Goal: Task Accomplishment & Management: Manage account settings

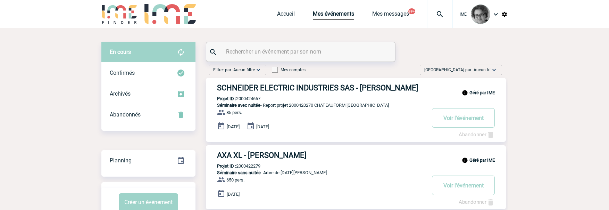
click at [256, 54] on input "text" at bounding box center [301, 52] width 155 height 10
type input "bockler"
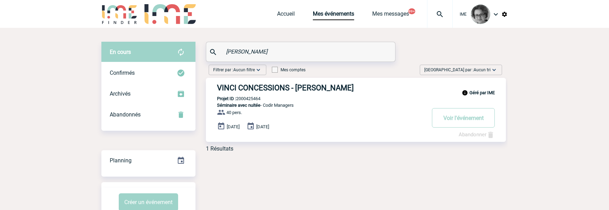
click at [468, 135] on link "Abandonner" at bounding box center [477, 134] width 36 height 6
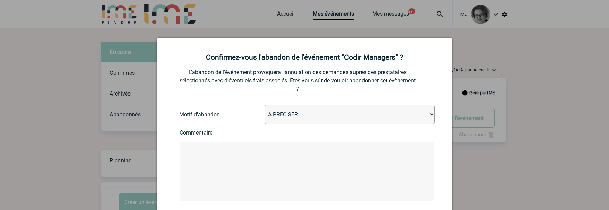
click at [284, 113] on select "A PRECISER Projet annulé Projet reporté Evénement organisé en interne A fait ap…" at bounding box center [350, 114] width 170 height 19
select select "ABANDON_PROJET_02"
click at [265, 105] on select "A PRECISER Projet annulé Projet reporté Evénement organisé en interne A fait ap…" at bounding box center [350, 114] width 170 height 19
click at [263, 159] on textarea at bounding box center [307, 170] width 255 height 59
click at [283, 173] on textarea at bounding box center [307, 170] width 255 height 59
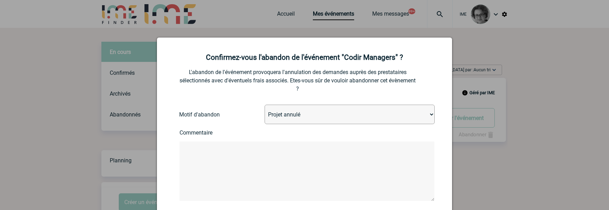
paste textarea "Bonjour Anne-Françoise Nous allons malheureusement stopper nos recherches. Nous…"
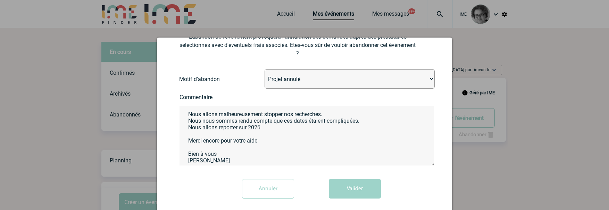
scroll to position [20, 0]
type textarea "Bonjour Anne-Françoise Nous allons malheureusement stopper nos recherches. Nous…"
click at [358, 189] on button "Valider" at bounding box center [355, 188] width 52 height 19
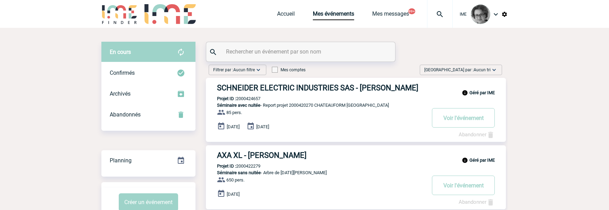
click at [260, 52] on input "text" at bounding box center [301, 52] width 155 height 10
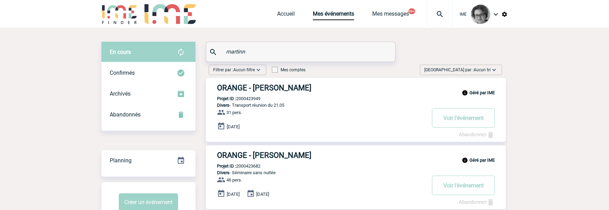
drag, startPoint x: 265, startPoint y: 166, endPoint x: 238, endPoint y: 165, distance: 26.8
click at [238, 165] on div "Géré par IME ORANGE - Emmanuell MARTINN Projet ID : 2000423682 Divers - Séminai…" at bounding box center [356, 177] width 300 height 64
copy p "2000423682"
click at [209, 187] on p "46 pers." at bounding box center [245, 182] width 79 height 14
drag, startPoint x: 268, startPoint y: 100, endPoint x: 239, endPoint y: 100, distance: 29.5
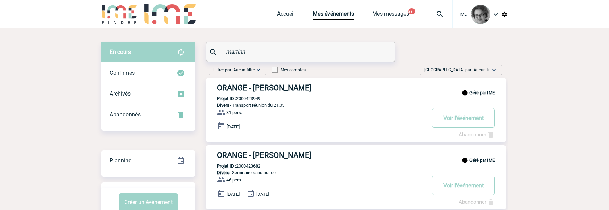
click at [239, 100] on div "Géré par IME ORANGE - Emmanuell MARTINN Projet ID : 2000423949 Divers - Transpo…" at bounding box center [356, 110] width 300 height 64
copy p "2000423949"
click at [208, 201] on div "Géré par IME ORANGE - Emmanuell MARTINN Projet ID : 2000423682 Divers - Séminai…" at bounding box center [356, 177] width 300 height 64
drag, startPoint x: 253, startPoint y: 50, endPoint x: 189, endPoint y: 50, distance: 63.9
click at [189, 50] on div "En cours En cours Confirmés Archivés Abandonnés En cours Confirmés Archivés Aba…" at bounding box center [304, 133] width 406 height 183
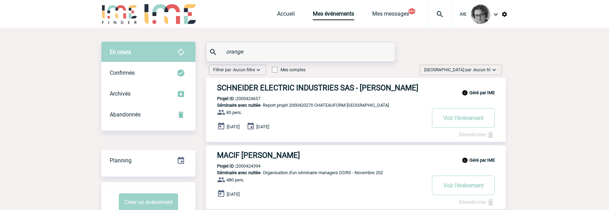
type input "orange"
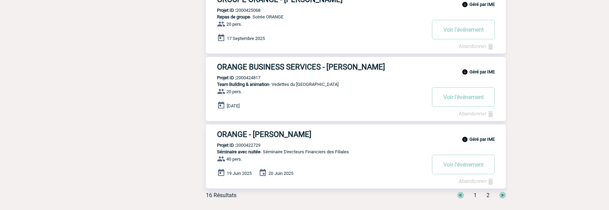
scroll to position [549, 0]
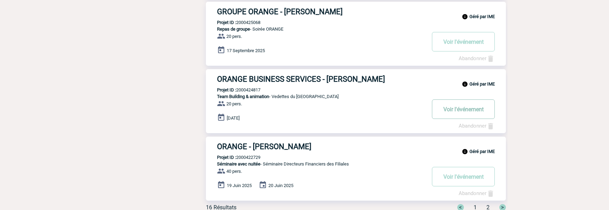
click at [453, 112] on button "Voir l'événement" at bounding box center [463, 108] width 63 height 19
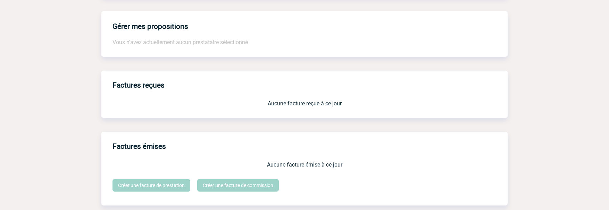
scroll to position [521, 0]
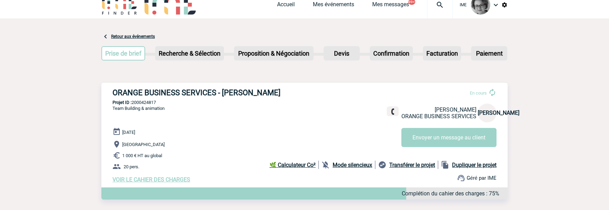
scroll to position [0, 0]
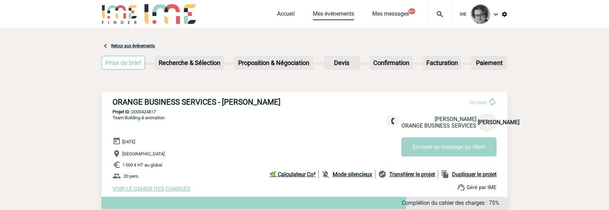
drag, startPoint x: 330, startPoint y: 12, endPoint x: 334, endPoint y: 22, distance: 10.7
click at [330, 13] on link "Mes événements" at bounding box center [333, 15] width 41 height 10
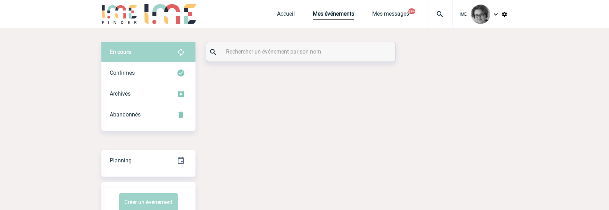
click at [299, 50] on input "text" at bounding box center [301, 52] width 155 height 10
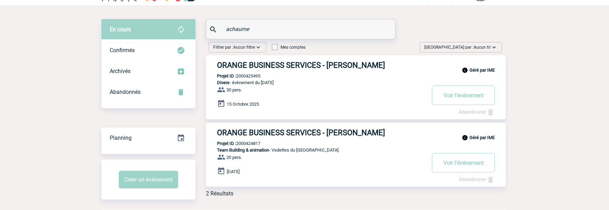
scroll to position [42, 0]
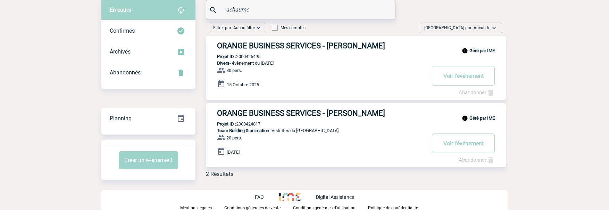
type input "achaume"
drag, startPoint x: 273, startPoint y: 127, endPoint x: 263, endPoint y: 125, distance: 9.6
click at [268, 125] on div "Géré par IME ORANGE BUSINESS SERVICES - Jean-Marc ACHAUME Projet ID : 200042481…" at bounding box center [356, 135] width 300 height 64
drag, startPoint x: 257, startPoint y: 124, endPoint x: 238, endPoint y: 124, distance: 19.1
click at [238, 124] on p "Projet ID : 2000424817" at bounding box center [233, 123] width 55 height 5
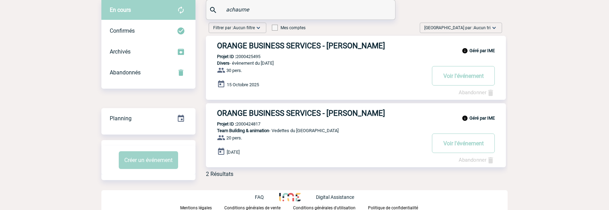
copy p "2000424817"
drag, startPoint x: 264, startPoint y: 57, endPoint x: 238, endPoint y: 57, distance: 25.7
click at [238, 57] on div "Géré par IME ORANGE BUSINESS SERVICES - Jean-Marc ACHAUME Projet ID : 200042549…" at bounding box center [356, 68] width 300 height 64
copy p "2000425495"
click at [464, 76] on button "Voir l'événement" at bounding box center [463, 75] width 63 height 19
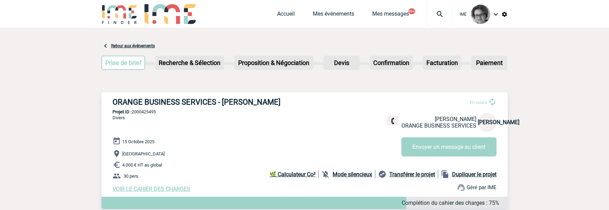
click at [129, 45] on link "Retour aux événements" at bounding box center [133, 45] width 44 height 5
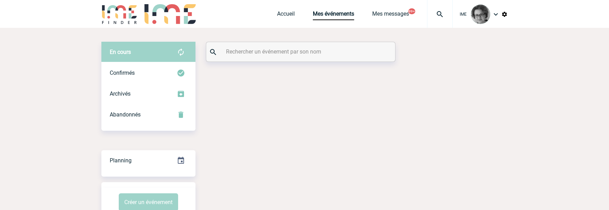
click at [260, 48] on input "text" at bounding box center [301, 52] width 155 height 10
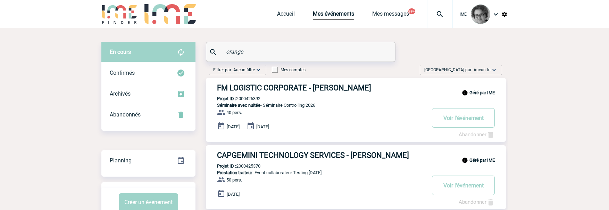
type input "orange"
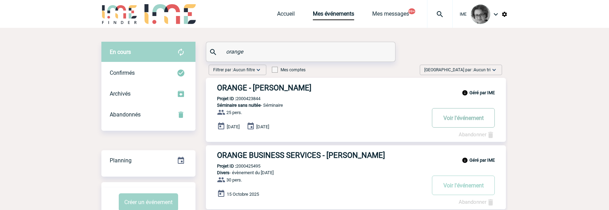
click at [456, 116] on button "Voir l'événement" at bounding box center [463, 117] width 63 height 19
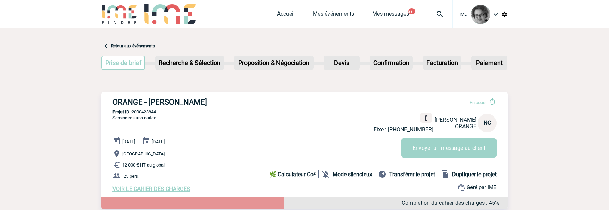
drag, startPoint x: 162, startPoint y: 112, endPoint x: 133, endPoint y: 115, distance: 29.3
click at [133, 115] on div "ORANGE - [PERSON_NAME] En cours Fixe : [PHONE_NUMBER] [PERSON_NAME] ORANGE [GEO…" at bounding box center [304, 145] width 406 height 106
copy p "2000423844"
click at [323, 196] on div "ORANGE - [PERSON_NAME] En cours Fixe : [PHONE_NUMBER] [PERSON_NAME] ORANGE [GEO…" at bounding box center [304, 145] width 406 height 106
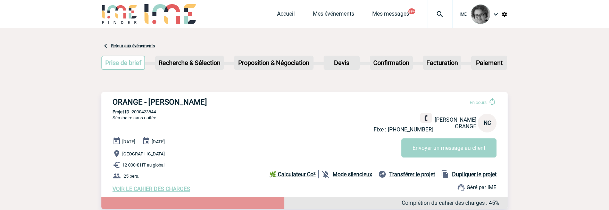
drag, startPoint x: 602, startPoint y: 97, endPoint x: 604, endPoint y: 89, distance: 7.6
